Goal: Navigation & Orientation: Find specific page/section

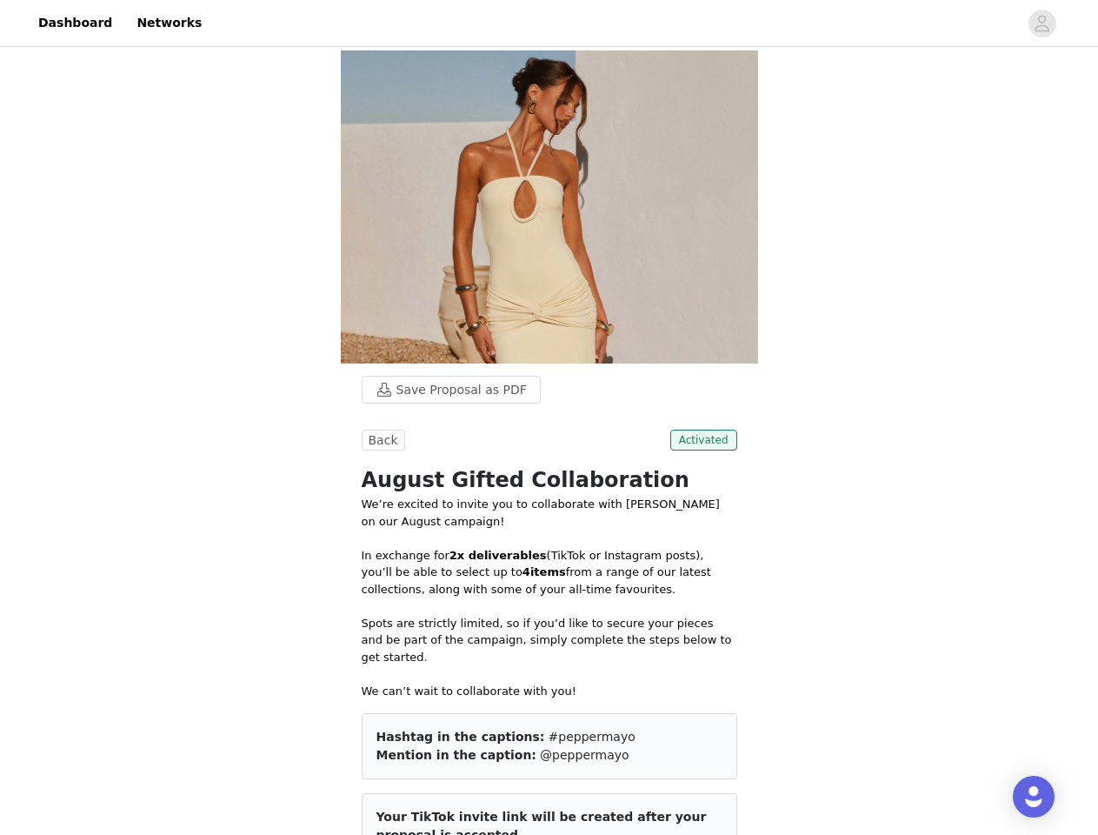
click at [549, 23] on div at bounding box center [615, 22] width 806 height 39
click at [1043, 23] on icon "avatar" at bounding box center [1042, 24] width 17 height 28
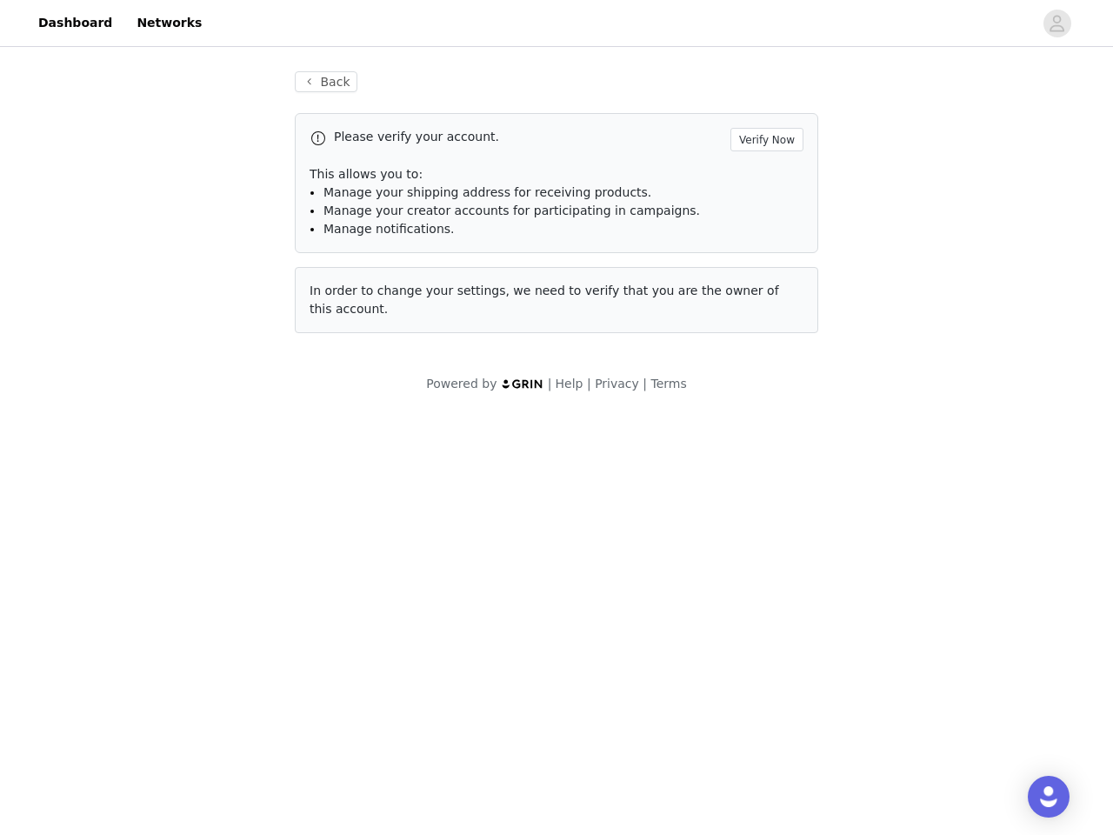
click at [443, 390] on div "Powered by | Help | Privacy | Terms" at bounding box center [556, 394] width 1113 height 39
click at [381, 440] on body "Dashboard Networks Back Please verify your account. Verify Now This allows you …" at bounding box center [556, 417] width 1113 height 835
